Goal: Entertainment & Leisure: Browse casually

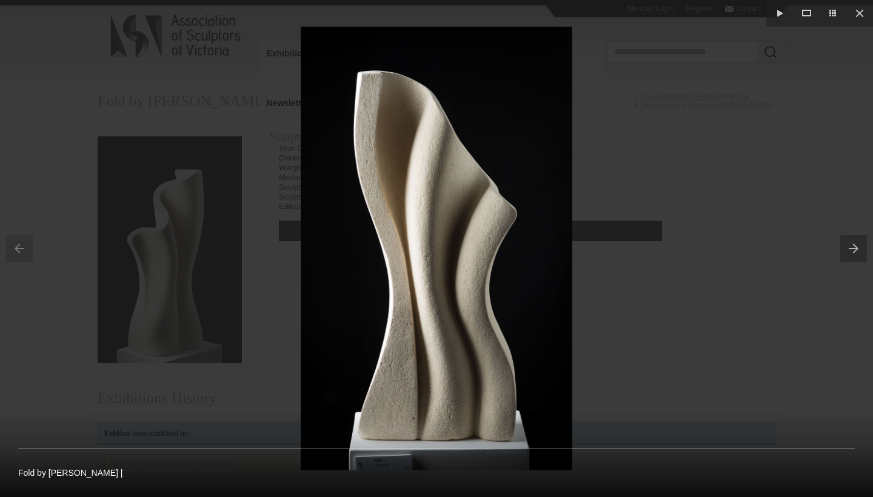
click at [848, 249] on button at bounding box center [856, 248] width 33 height 61
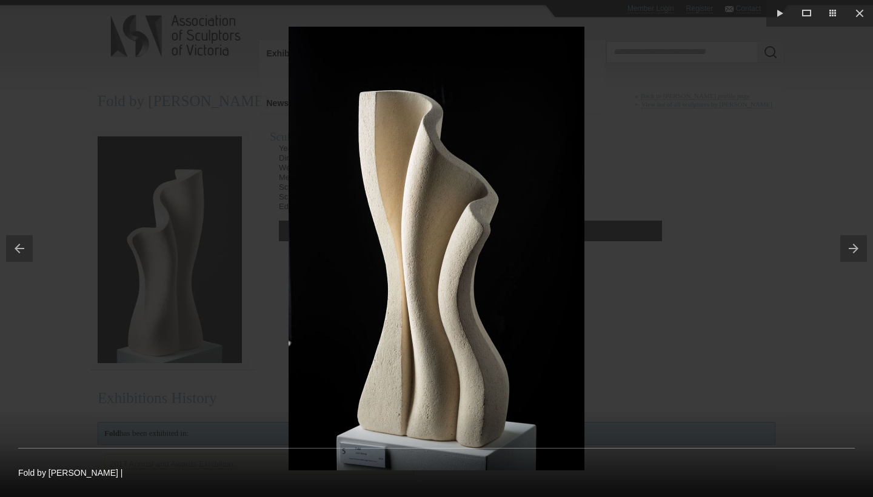
click at [13, 249] on button at bounding box center [16, 248] width 33 height 61
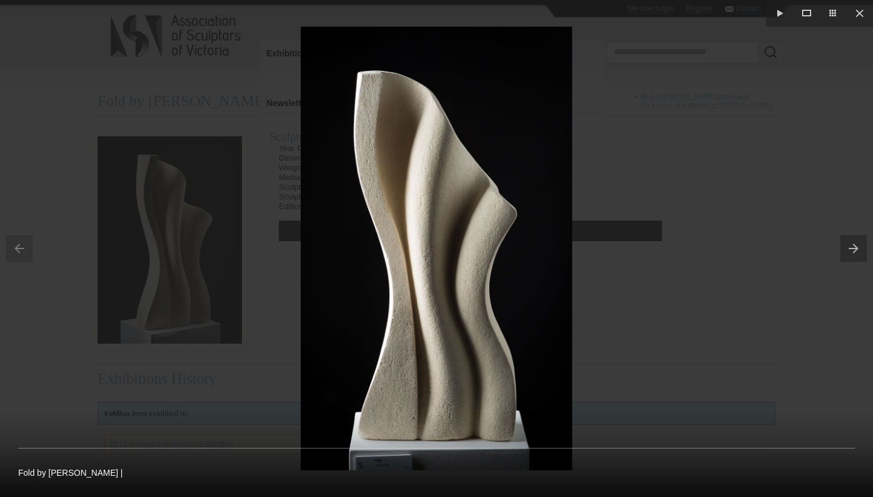
click at [849, 250] on button at bounding box center [856, 248] width 33 height 61
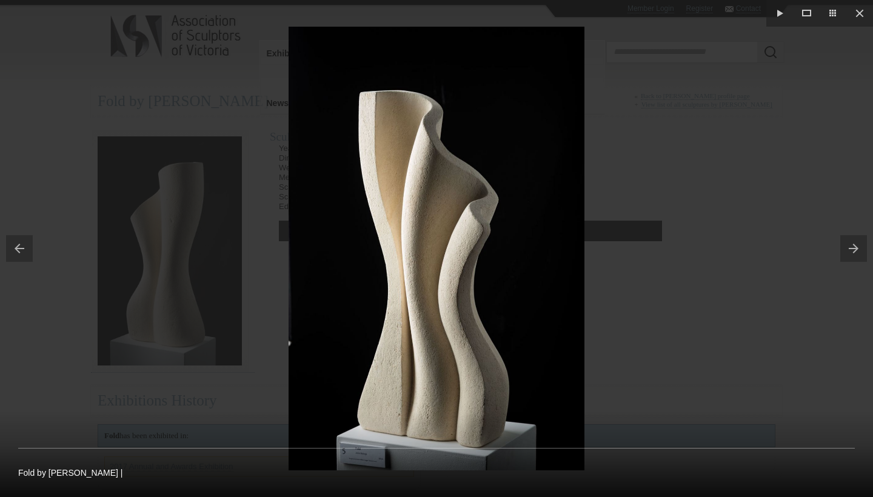
click at [852, 246] on button at bounding box center [856, 248] width 33 height 61
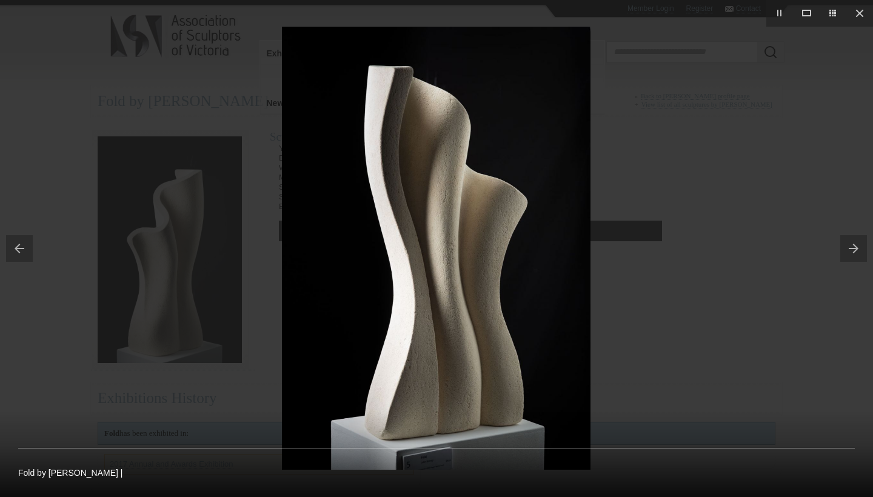
click at [852, 246] on button at bounding box center [856, 248] width 33 height 61
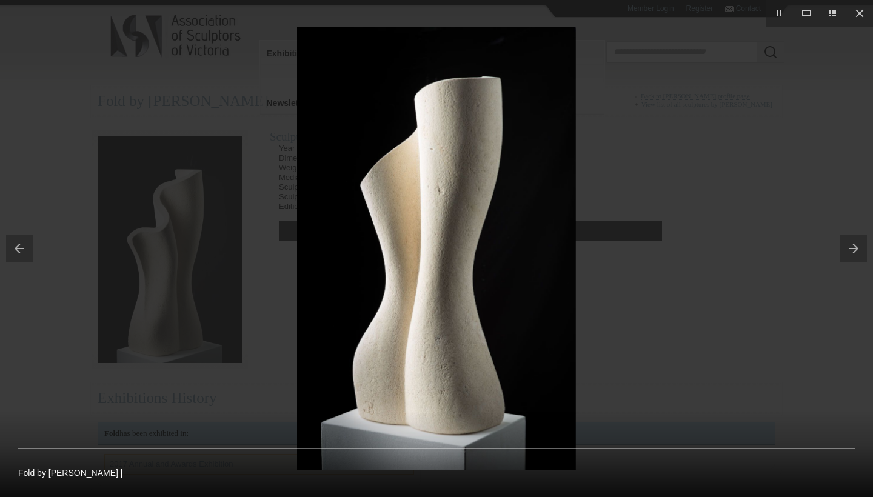
click at [850, 247] on button at bounding box center [856, 248] width 33 height 61
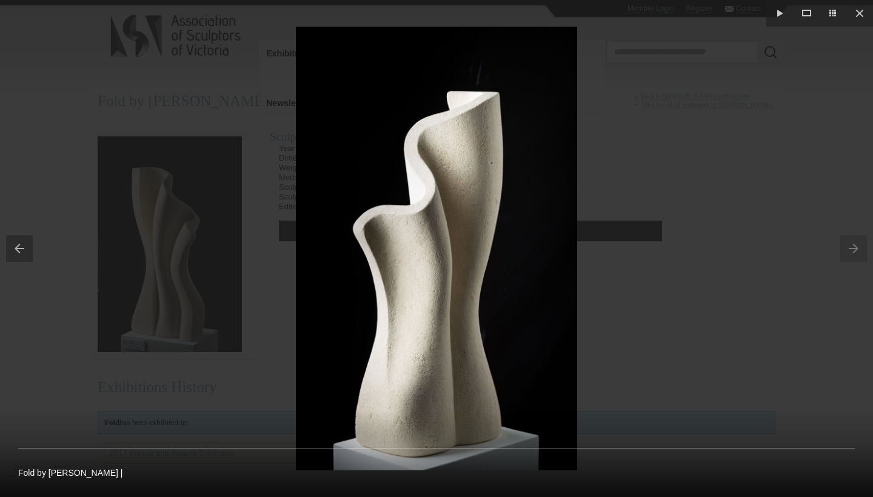
click at [781, 125] on div at bounding box center [436, 248] width 873 height 497
